Goal: Information Seeking & Learning: Learn about a topic

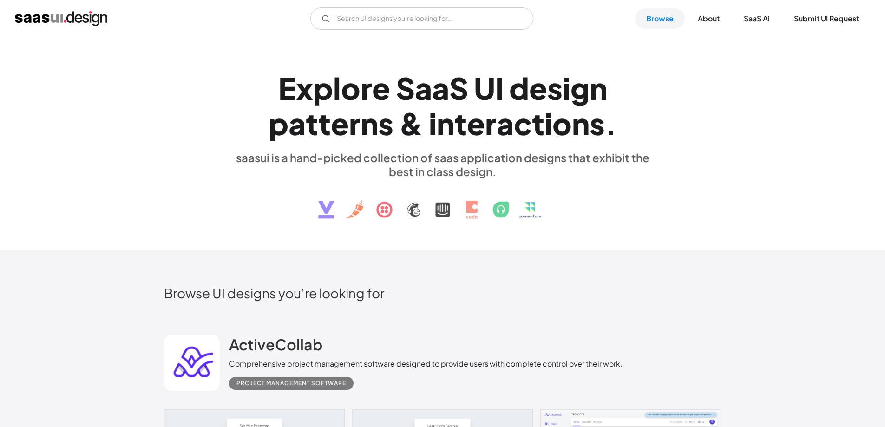
click at [584, 124] on div "n" at bounding box center [581, 123] width 18 height 36
click at [459, 152] on div "saasui is a hand-picked collection of saas application designs that exhibit the…" at bounding box center [442, 165] width 427 height 28
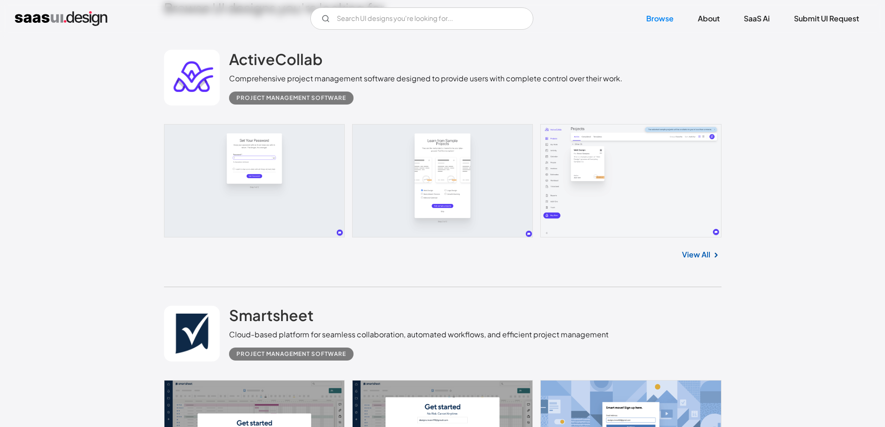
scroll to position [232, 0]
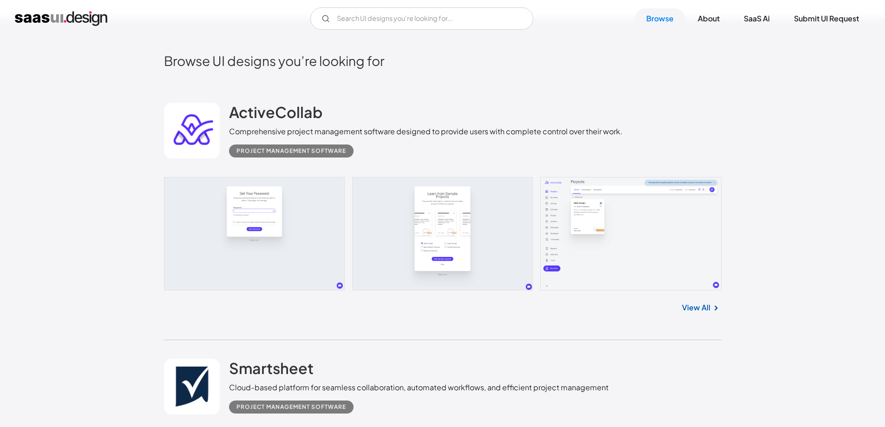
click at [392, 66] on h2 "Browse UI designs you’re looking for" at bounding box center [443, 61] width 558 height 16
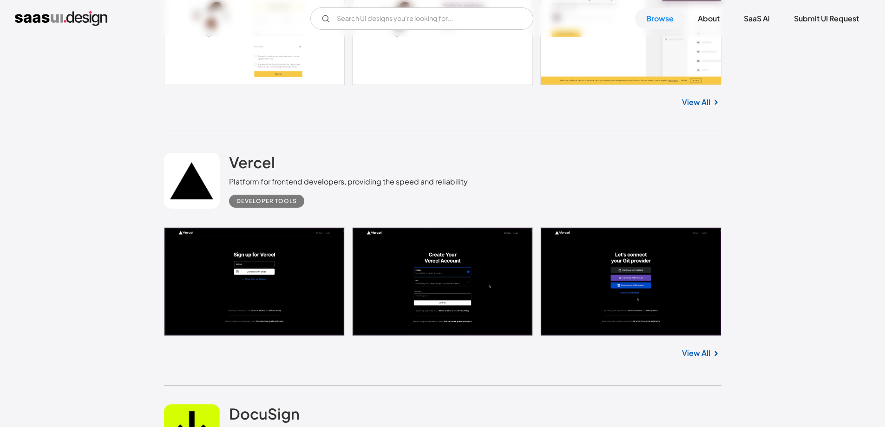
scroll to position [976, 0]
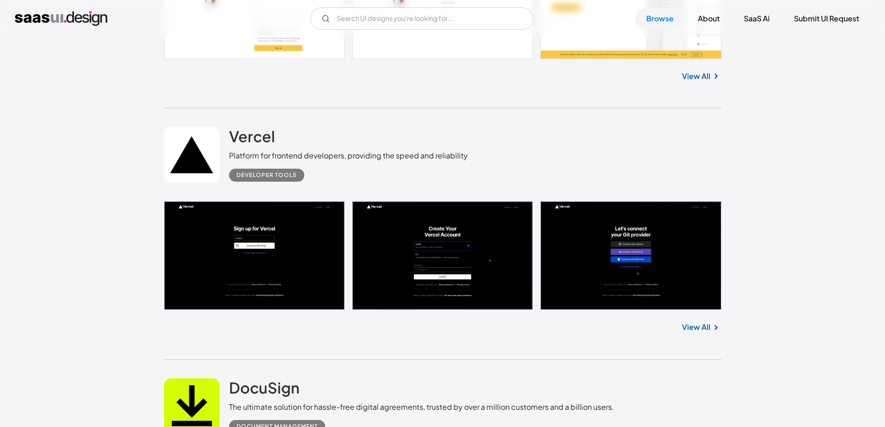
click at [369, 158] on div "Platform for frontend developers, providing the speed and reliability" at bounding box center [348, 155] width 239 height 11
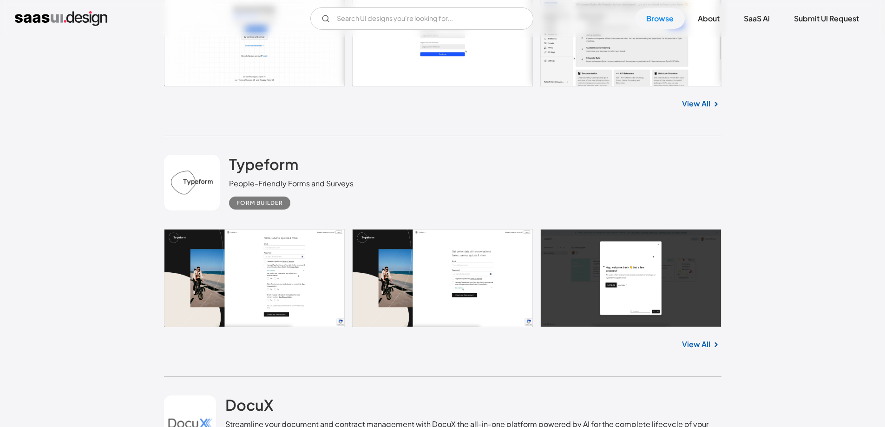
scroll to position [2741, 0]
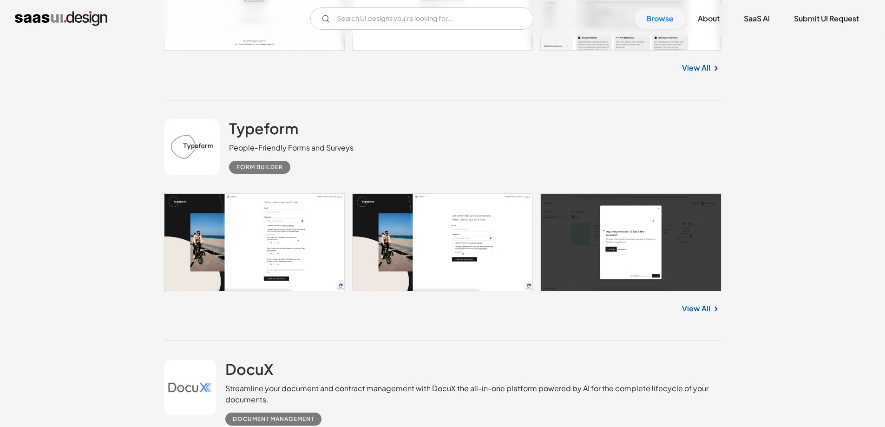
click at [428, 150] on div "Typeform People-Friendly Forms and Surveys Form Builder" at bounding box center [443, 146] width 558 height 93
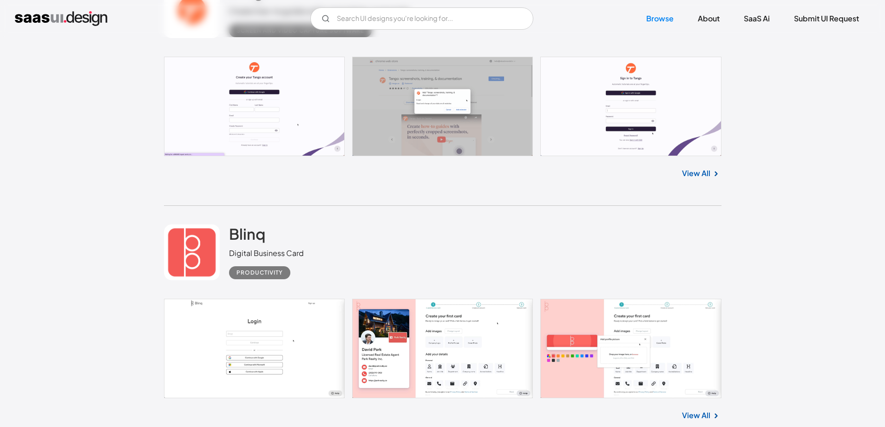
scroll to position [5111, 0]
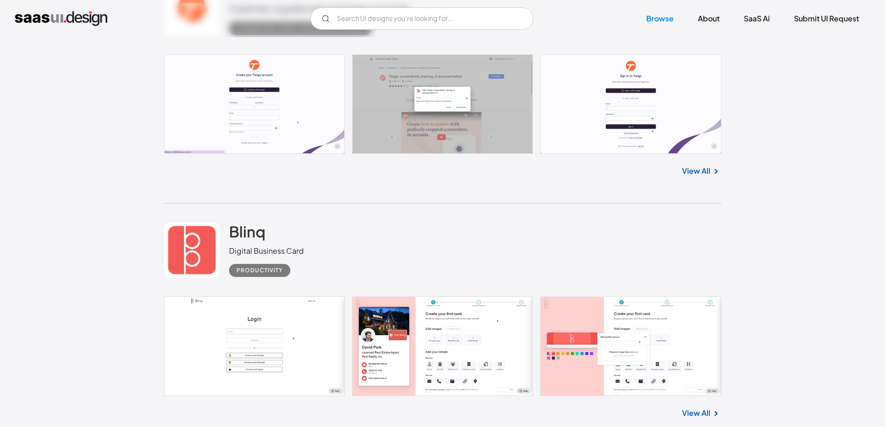
click at [456, 213] on div "Blinq Digital Business Card Productivity" at bounding box center [443, 250] width 558 height 93
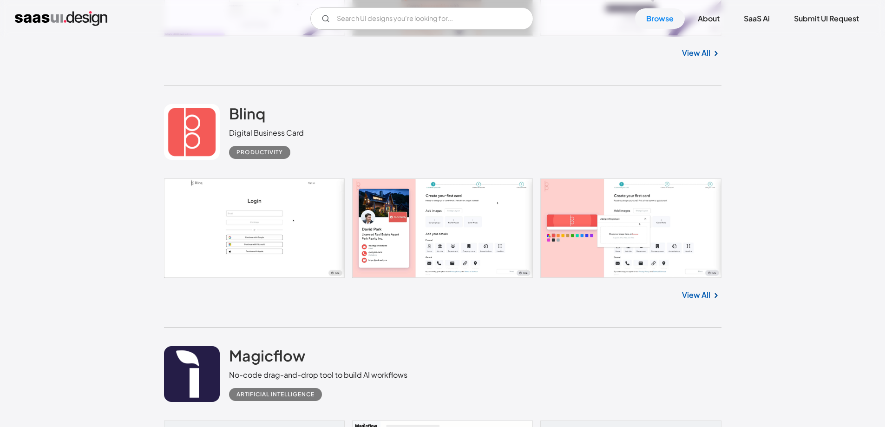
scroll to position [5250, 0]
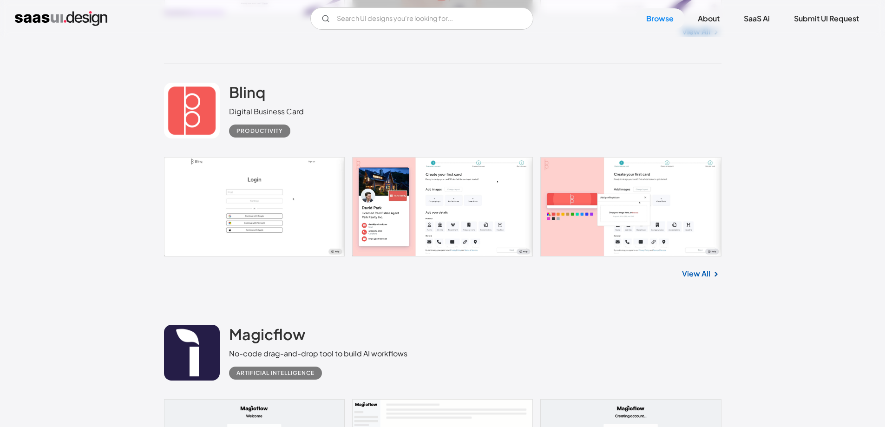
click at [388, 131] on div "Blinq Digital Business Card Productivity" at bounding box center [443, 110] width 558 height 93
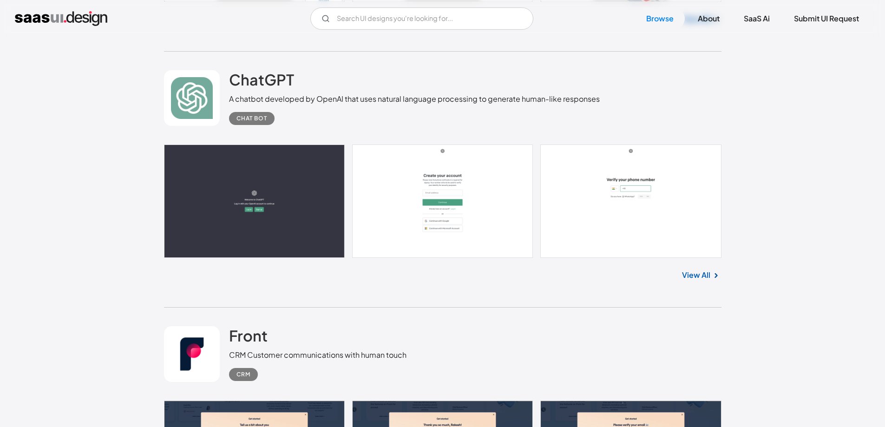
scroll to position [7480, 0]
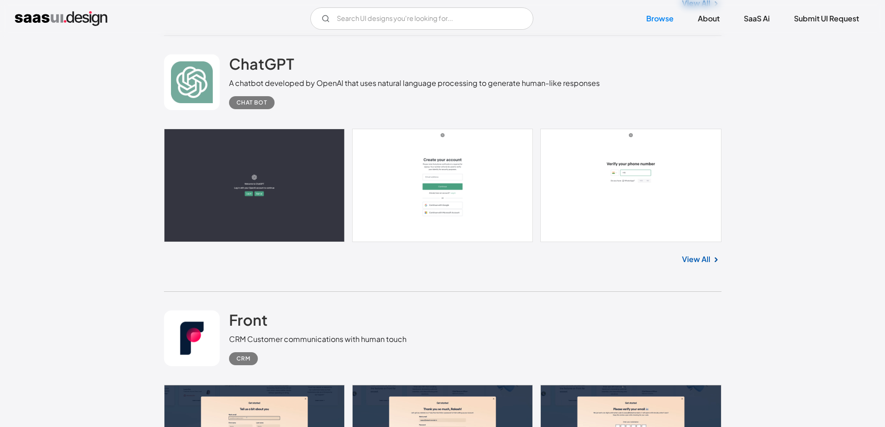
click at [271, 161] on link at bounding box center [443, 185] width 558 height 113
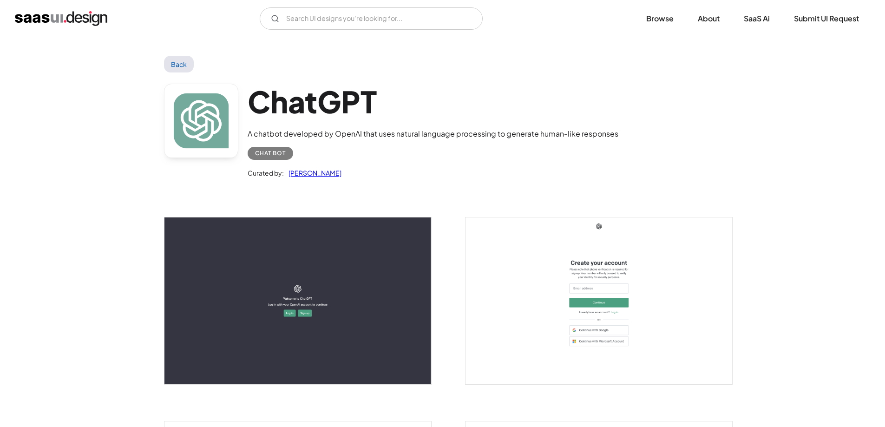
click at [275, 152] on div "Chat Bot" at bounding box center [270, 153] width 31 height 11
drag, startPoint x: 275, startPoint y: 152, endPoint x: 301, endPoint y: 150, distance: 25.7
click at [301, 150] on div "Chat Bot" at bounding box center [433, 149] width 371 height 20
click at [339, 149] on div "Chat Bot" at bounding box center [433, 149] width 371 height 20
drag, startPoint x: 348, startPoint y: 137, endPoint x: 410, endPoint y: 137, distance: 61.3
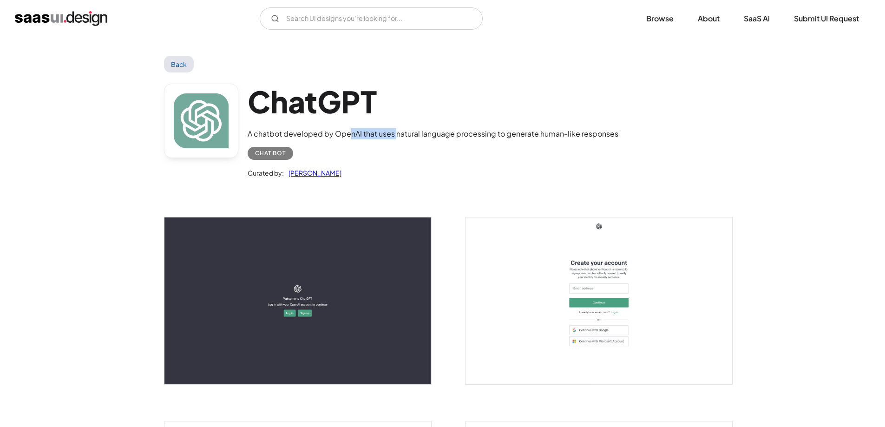
click at [408, 137] on div "A chatbot developed by OpenAI that uses natural language processing to generate…" at bounding box center [433, 133] width 371 height 11
click at [467, 150] on div "Chat Bot" at bounding box center [433, 149] width 371 height 20
click at [384, 155] on div "Chat Bot" at bounding box center [433, 149] width 371 height 20
drag, startPoint x: 381, startPoint y: 134, endPoint x: 451, endPoint y: 134, distance: 69.7
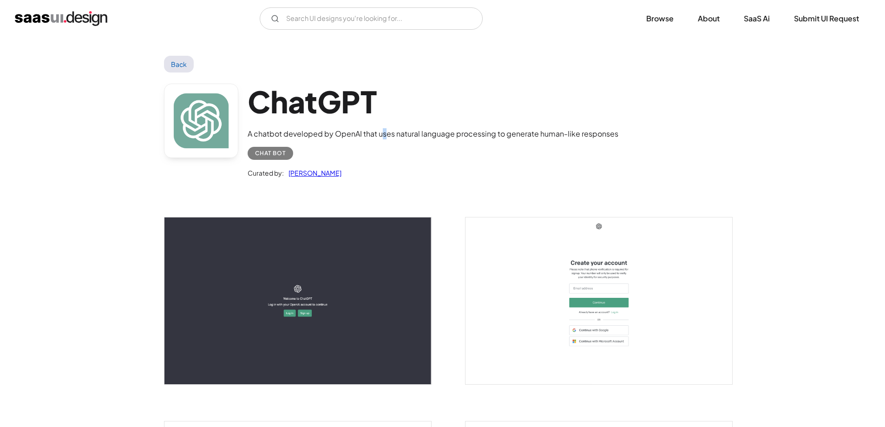
click at [418, 134] on div "A chatbot developed by OpenAI that uses natural language processing to generate…" at bounding box center [433, 133] width 371 height 11
click at [453, 134] on div "A chatbot developed by OpenAI that uses natural language processing to generate…" at bounding box center [433, 133] width 371 height 11
click at [446, 171] on div "Curated by: Saurabh Sharma" at bounding box center [433, 169] width 371 height 19
click at [529, 230] on img "open lightbox" at bounding box center [599, 300] width 267 height 167
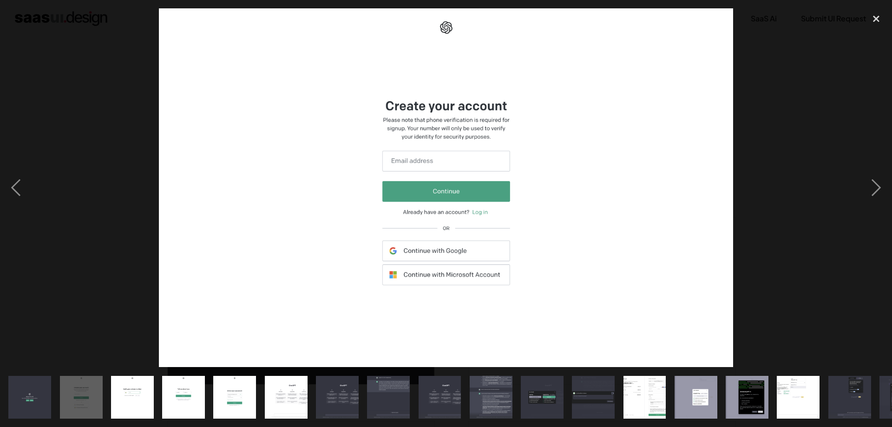
click at [344, 381] on img "show item 7 of 25" at bounding box center [337, 397] width 68 height 43
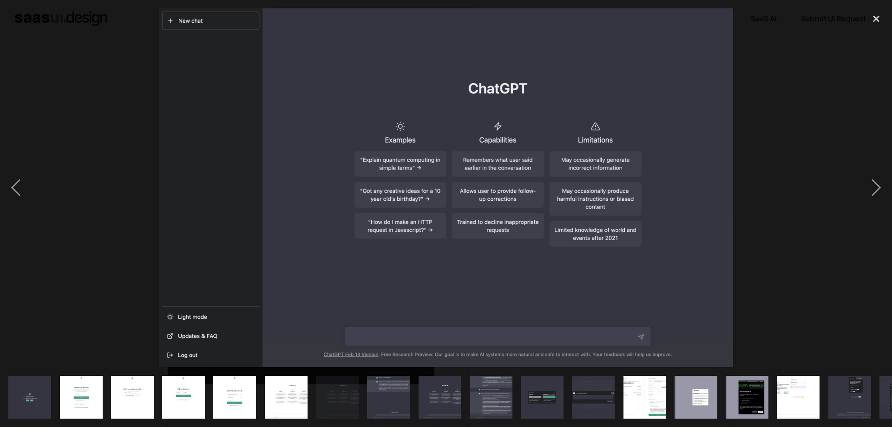
click at [387, 381] on img "show item 8 of 25" at bounding box center [389, 397] width 68 height 43
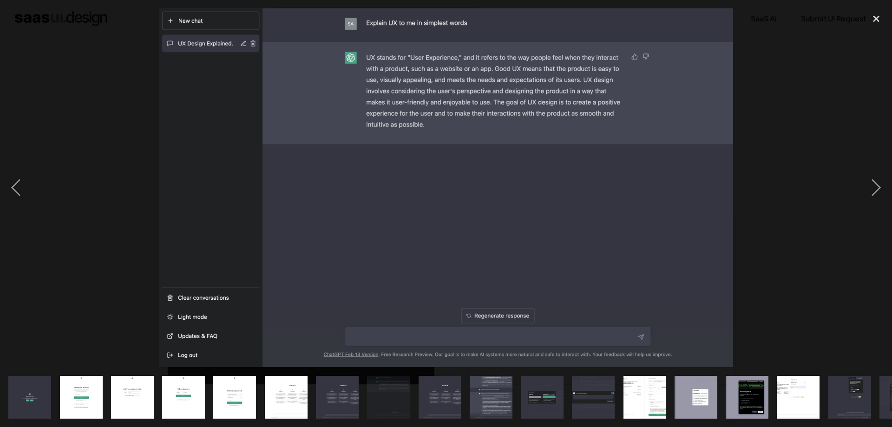
click at [462, 384] on div "show item 9 of 25" at bounding box center [439, 397] width 51 height 60
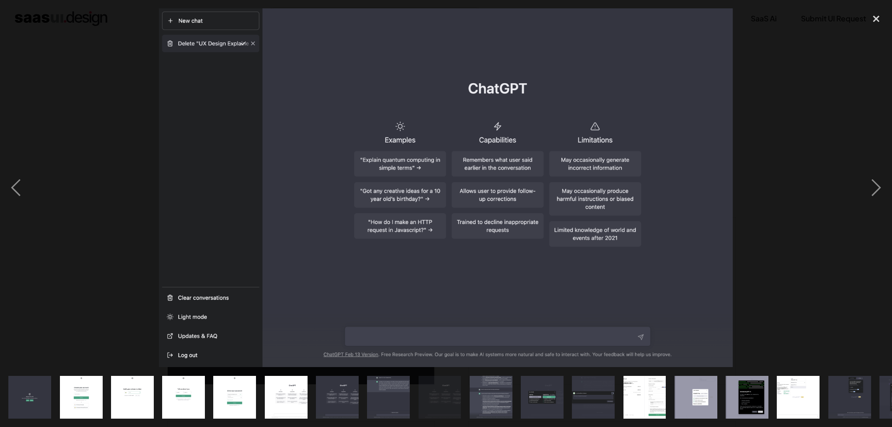
click at [486, 387] on img "show item 10 of 25" at bounding box center [491, 397] width 68 height 43
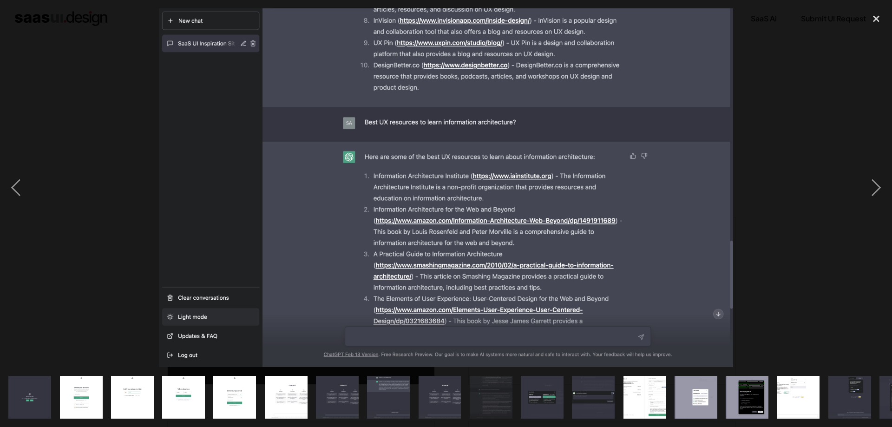
click at [541, 391] on img "show item 11 of 25" at bounding box center [542, 397] width 68 height 43
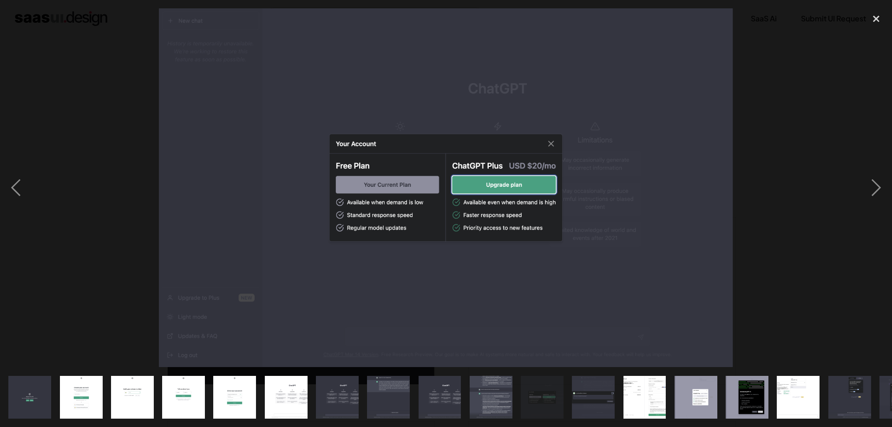
click at [592, 391] on img "show item 12 of 25" at bounding box center [593, 397] width 68 height 43
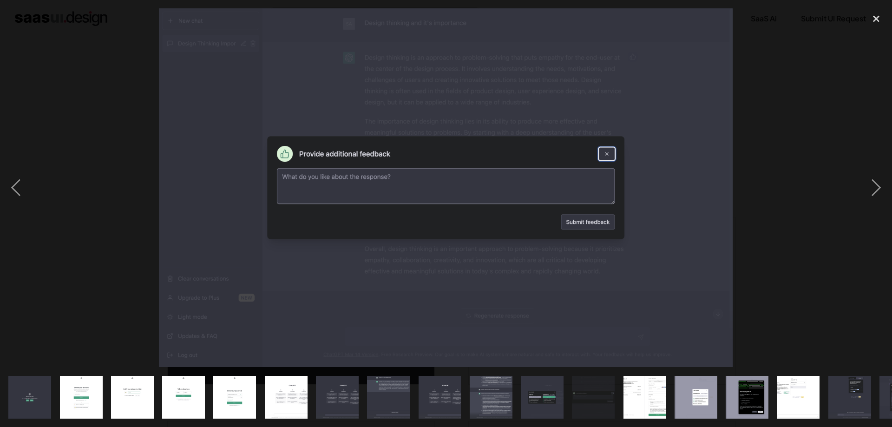
click at [788, 200] on div at bounding box center [446, 187] width 892 height 359
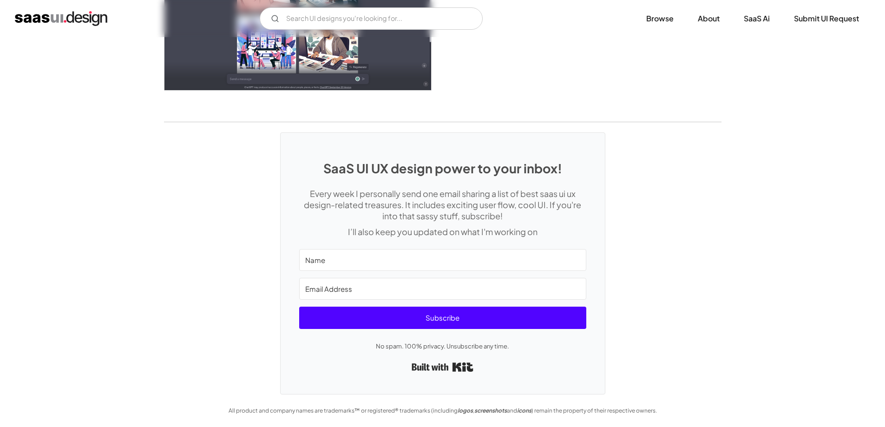
scroll to position [2694, 0]
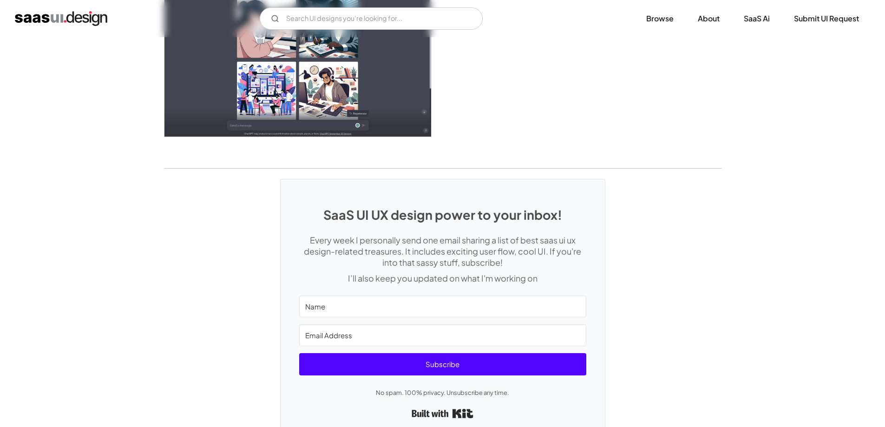
click at [225, 230] on div "SaaS UI UX design power to your inbox! Every week I personally send one email s…" at bounding box center [442, 305] width 885 height 272
